Goal: Transaction & Acquisition: Purchase product/service

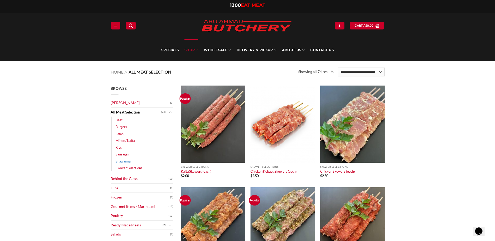
click at [122, 162] on link "Shawarma" at bounding box center [123, 161] width 15 height 7
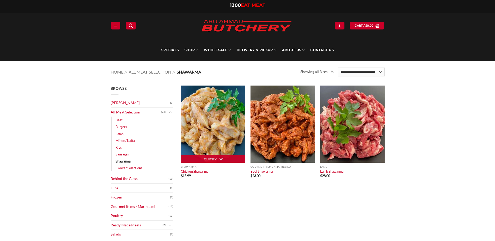
click at [214, 128] on img at bounding box center [213, 124] width 64 height 77
